Goal: Navigation & Orientation: Find specific page/section

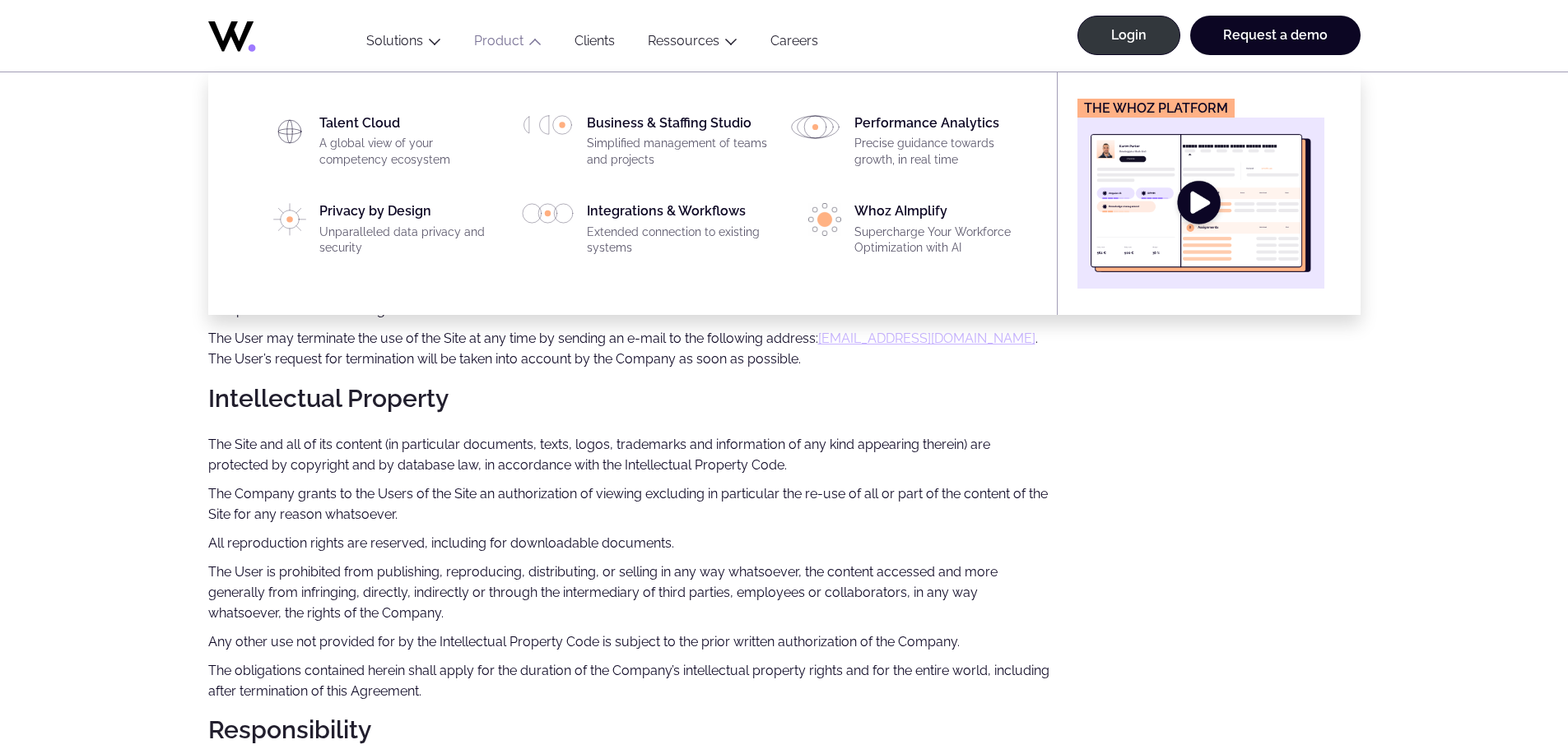
scroll to position [1563, 0]
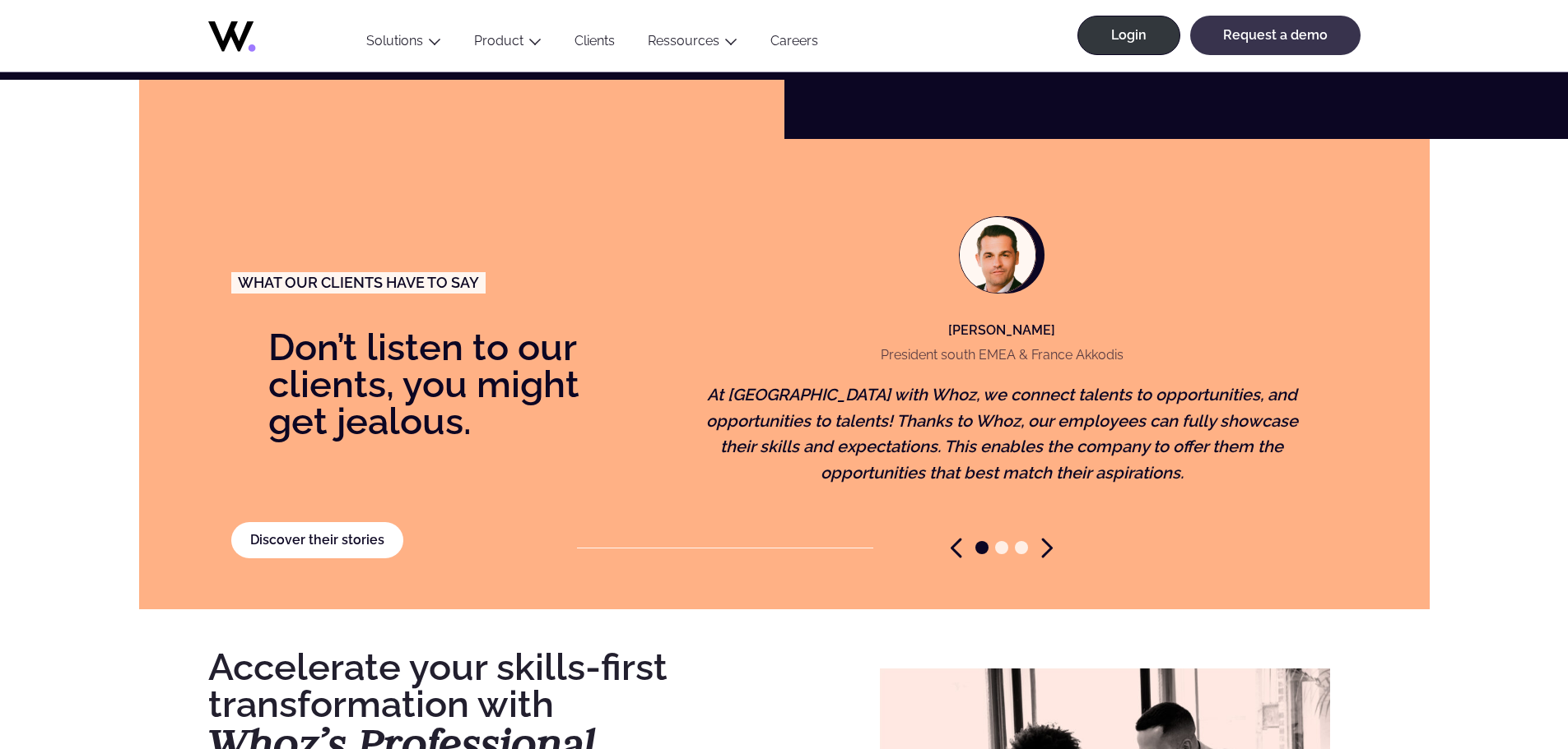
scroll to position [4799, 0]
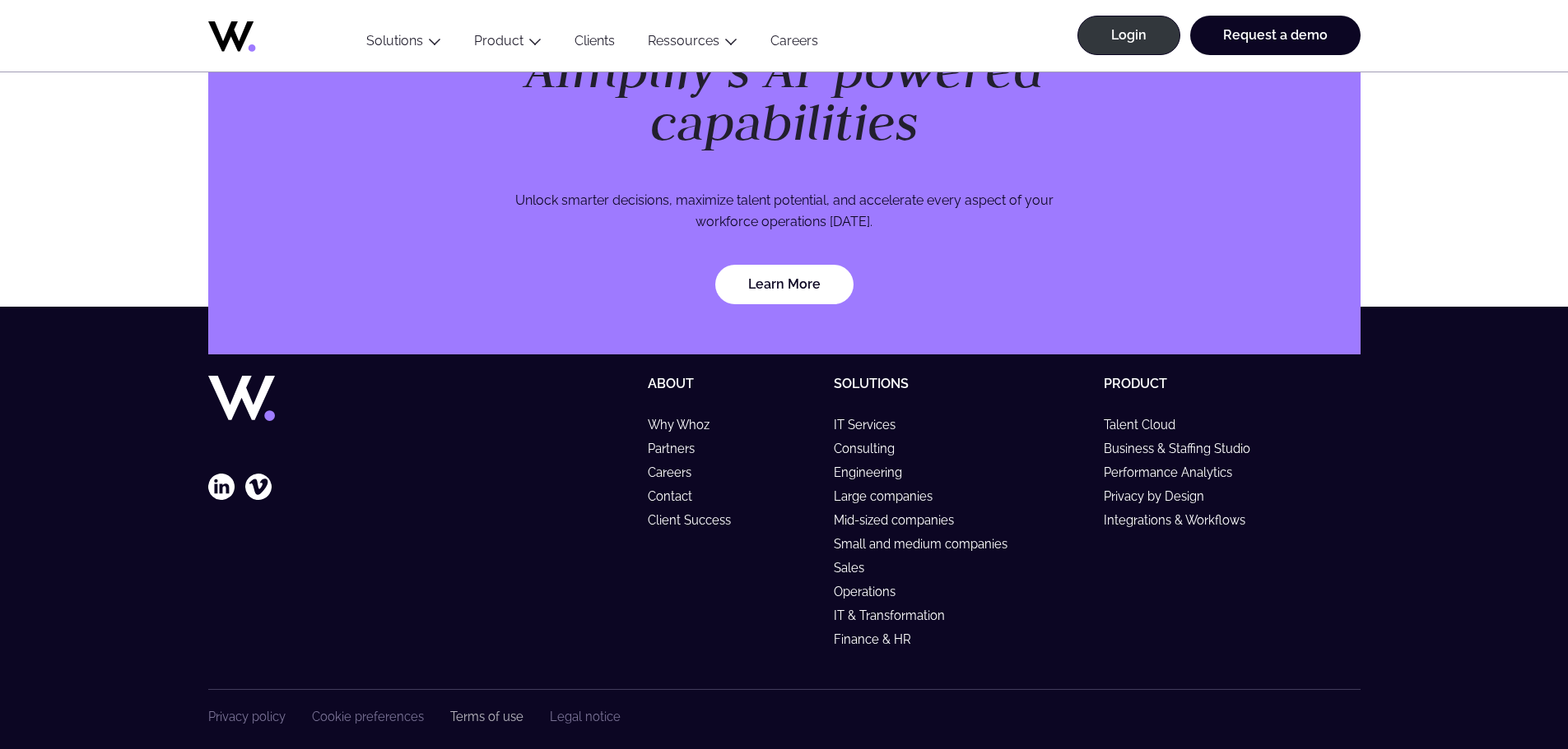
click at [473, 710] on link "Terms of use" at bounding box center [487, 716] width 73 height 14
